Goal: Transaction & Acquisition: Subscribe to service/newsletter

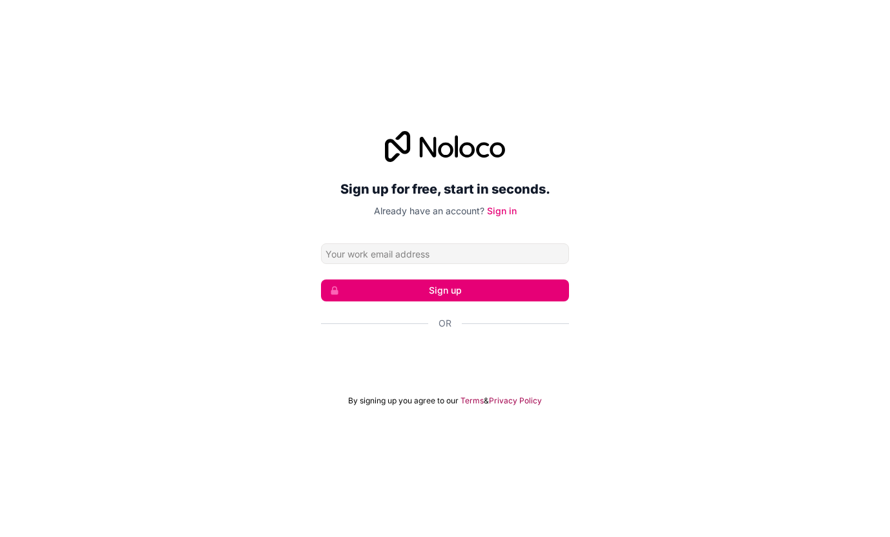
click at [407, 260] on input "Email address" at bounding box center [445, 254] width 248 height 21
type input "[EMAIL_ADDRESS][DOMAIN_NAME]"
click at [353, 285] on button "Sign up" at bounding box center [445, 291] width 248 height 22
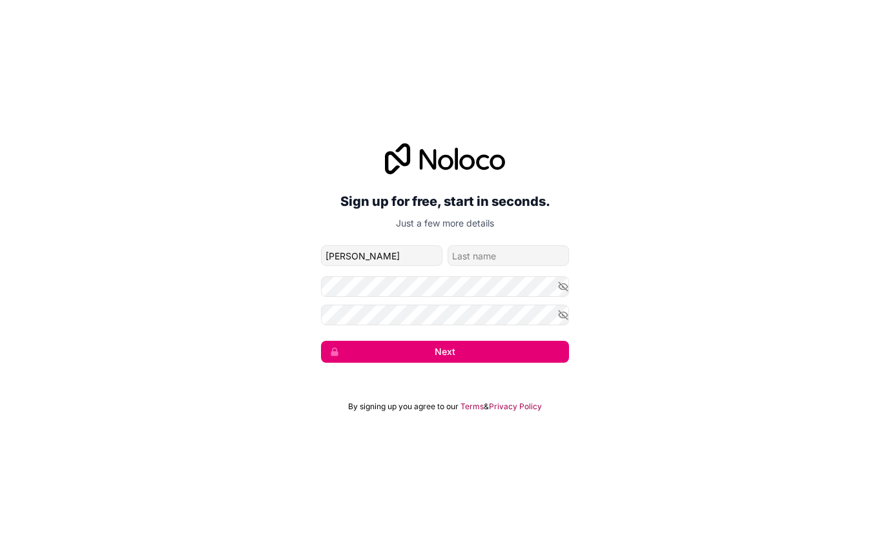
type input "[PERSON_NAME]"
click at [507, 250] on input "family-name" at bounding box center [508, 255] width 121 height 21
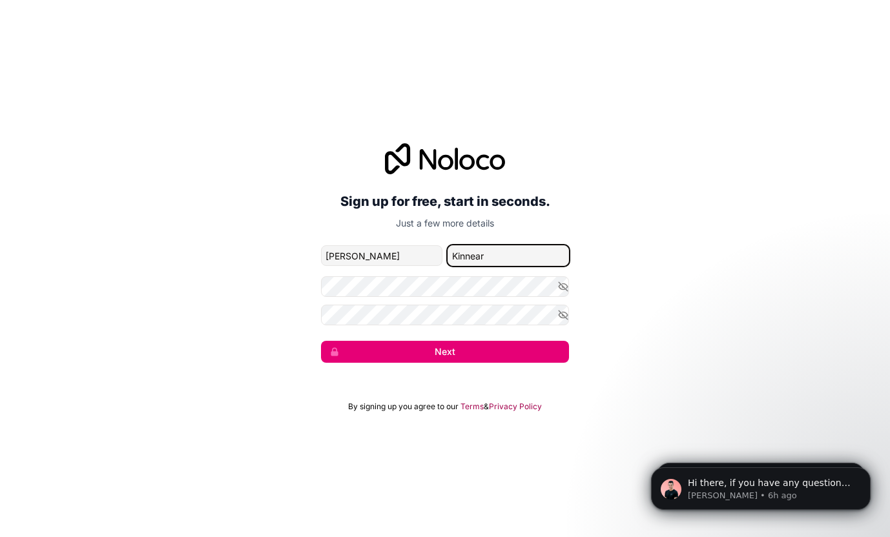
type input "Kinnear"
click at [385, 347] on button "Next" at bounding box center [445, 352] width 248 height 22
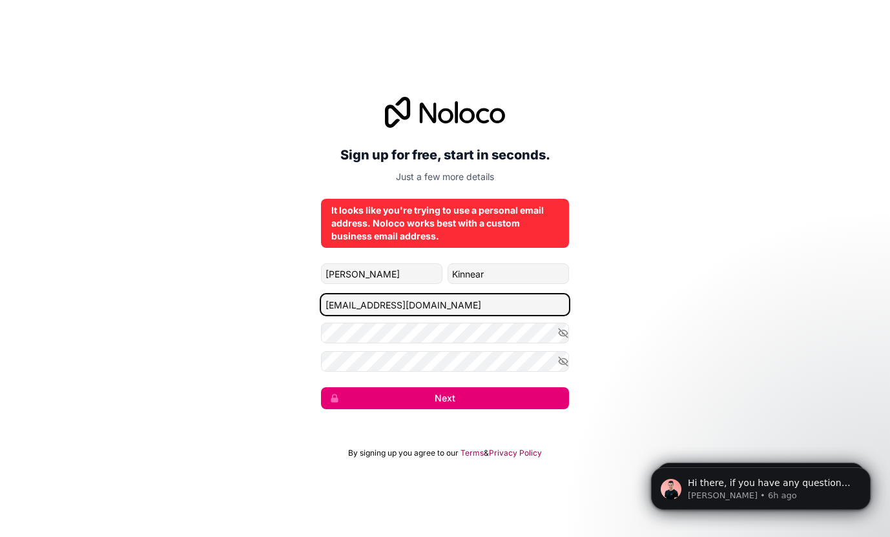
click at [434, 307] on input "[EMAIL_ADDRESS][DOMAIN_NAME]" at bounding box center [445, 305] width 248 height 21
drag, startPoint x: 446, startPoint y: 307, endPoint x: 296, endPoint y: 302, distance: 150.0
click at [296, 304] on div "Sign up for free, start in seconds. Just a few more details It looks like you'r…" at bounding box center [445, 253] width 890 height 349
type input "[PERSON_NAME][EMAIL_ADDRESS][DOMAIN_NAME]"
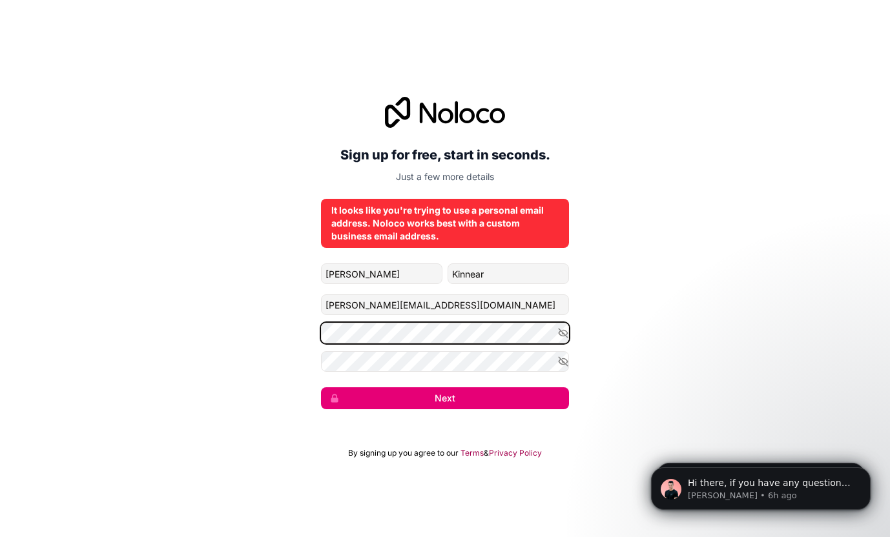
click at [296, 333] on div "Sign up for free, start in seconds. Just a few more details It looks like you'r…" at bounding box center [445, 253] width 890 height 349
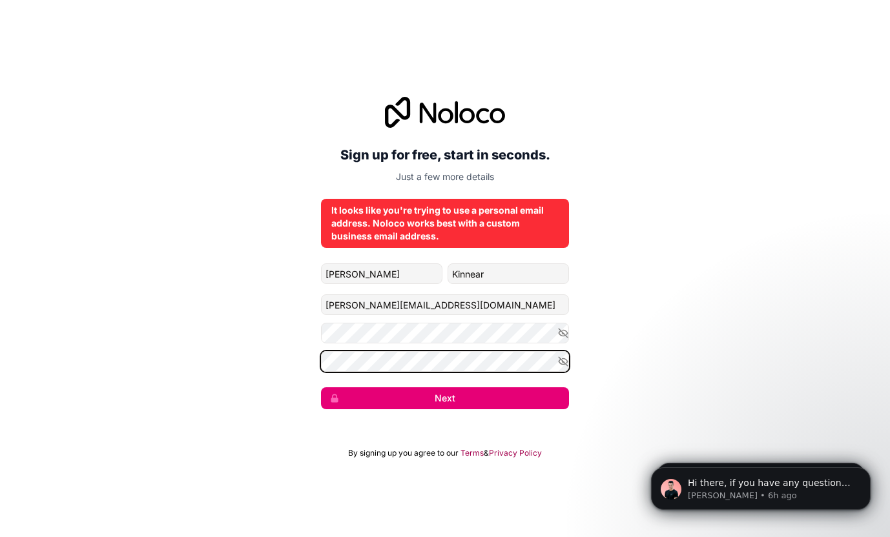
click at [299, 360] on div "Sign up for free, start in seconds. Just a few more details It looks like you'r…" at bounding box center [445, 253] width 890 height 349
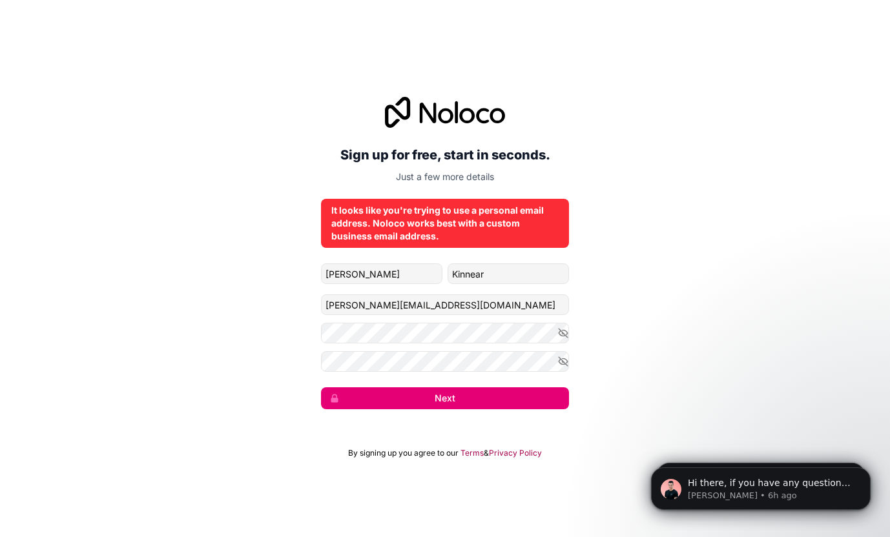
click at [389, 401] on button "Next" at bounding box center [445, 399] width 248 height 22
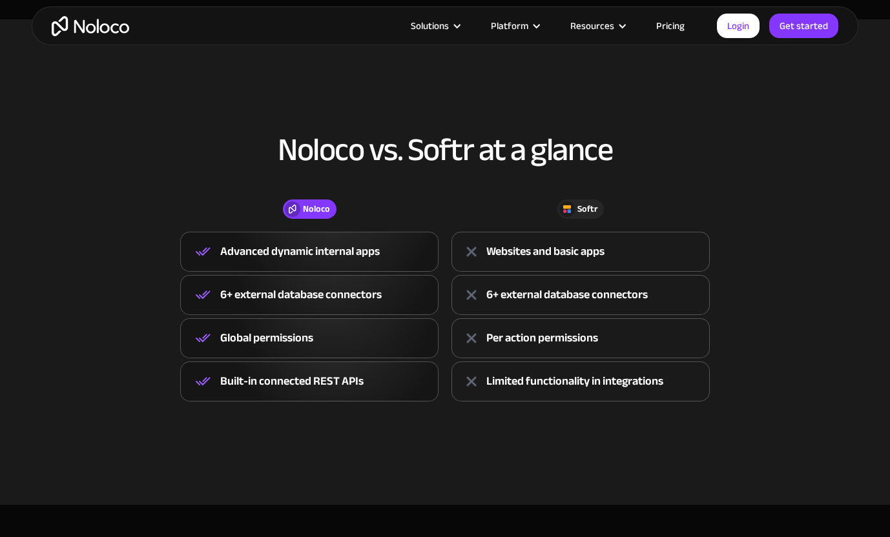
scroll to position [501, 0]
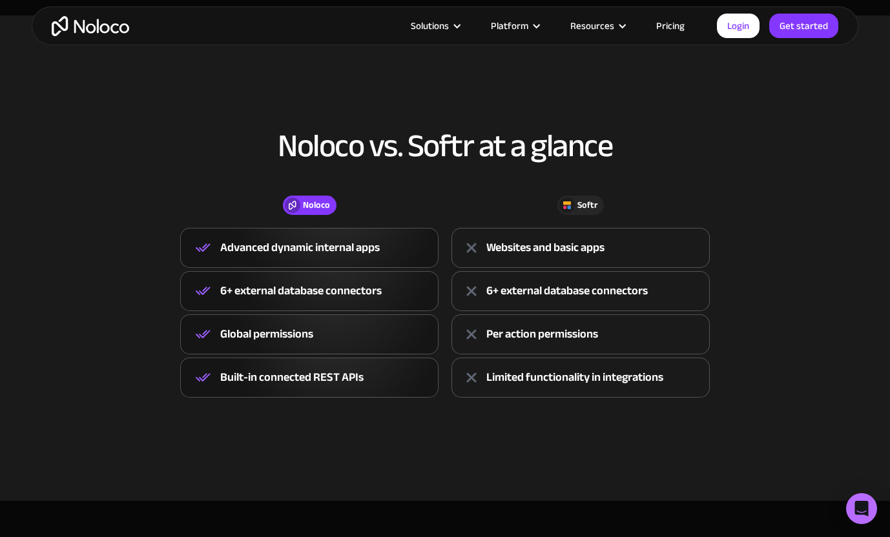
click at [370, 249] on div "Advanced dynamic internal apps" at bounding box center [300, 247] width 160 height 19
click at [580, 203] on div "Softr" at bounding box center [587, 205] width 20 height 14
click at [805, 30] on link "Get started" at bounding box center [803, 26] width 69 height 25
click at [742, 32] on link "Login" at bounding box center [738, 26] width 43 height 25
